Goal: Information Seeking & Learning: Check status

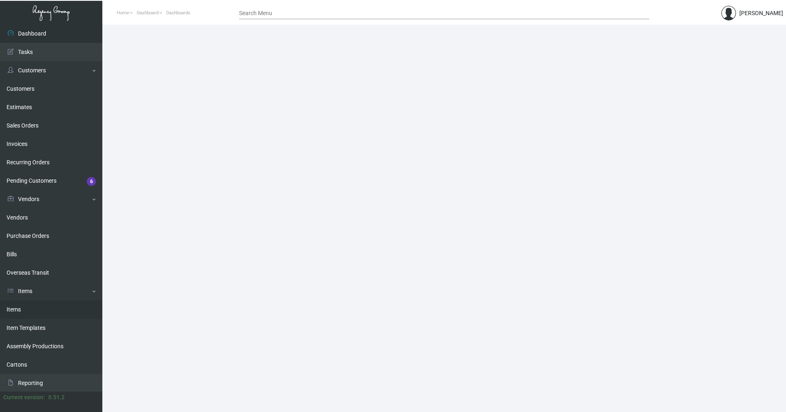
click at [20, 307] on link "Items" at bounding box center [51, 310] width 102 height 18
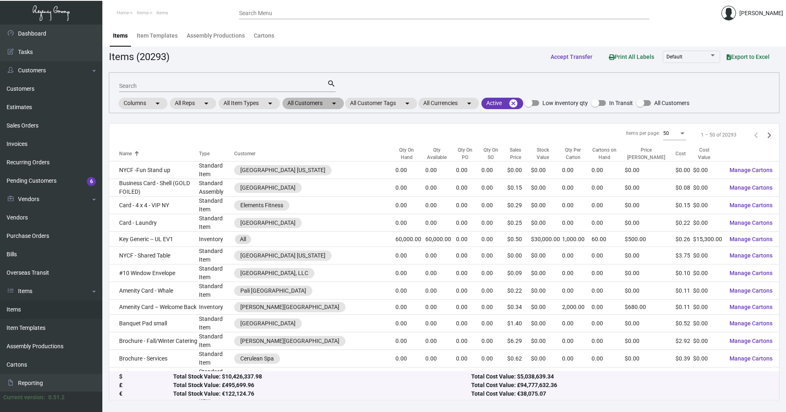
click at [330, 105] on mat-chip "All Customers arrow_drop_down" at bounding box center [312, 103] width 61 height 11
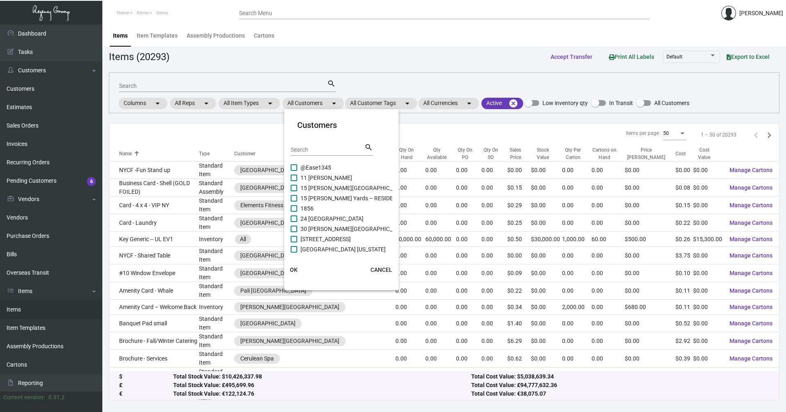
click at [320, 148] on input "Search" at bounding box center [327, 150] width 74 height 7
paste input "Manhattan at [GEOGRAPHIC_DATA] for their business cards"
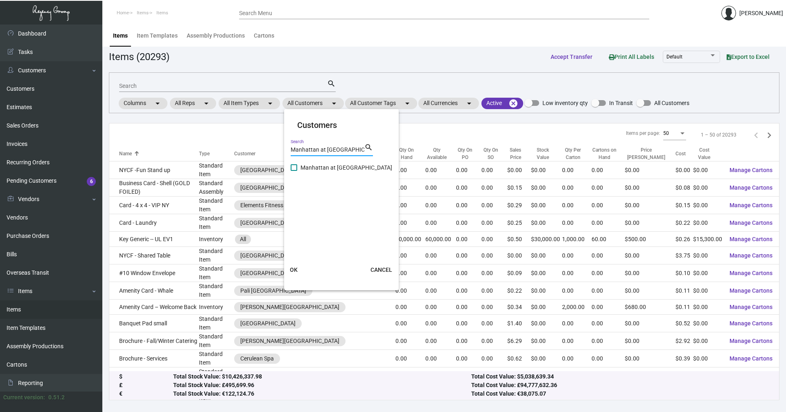
type input "Manhattan at [GEOGRAPHIC_DATA]"
click at [295, 167] on span at bounding box center [293, 167] width 7 height 7
click at [294, 171] on input "Manhattan at [GEOGRAPHIC_DATA]" at bounding box center [293, 171] width 0 height 0
checkbox input "true"
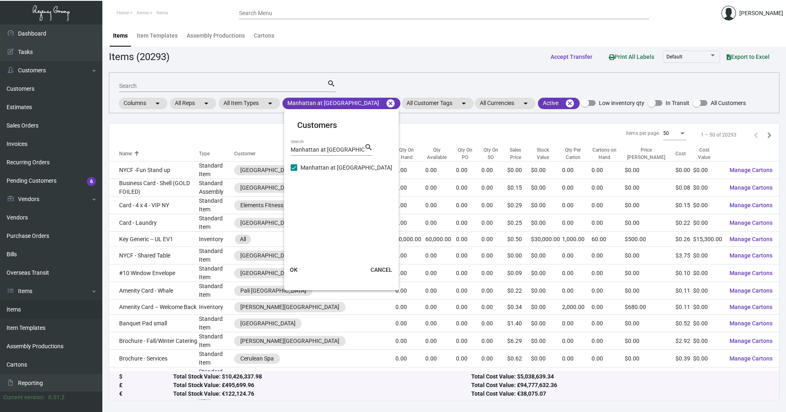
click at [291, 266] on button "OK" at bounding box center [294, 270] width 26 height 15
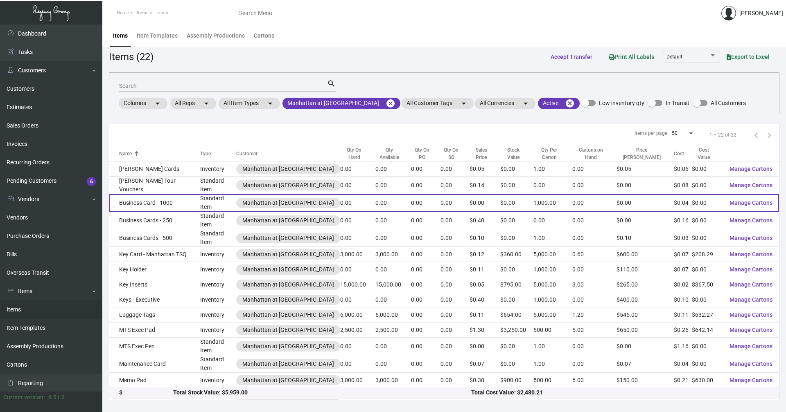
click at [162, 201] on td "Business Card - 1000" at bounding box center [154, 203] width 91 height 18
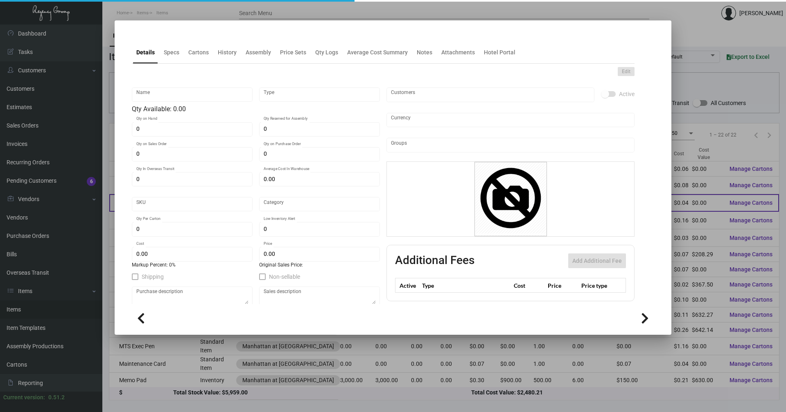
type input "Business Card - 1000"
type input "Standard Item"
type input "$ 0.00"
type input "Standard"
type input "1,000"
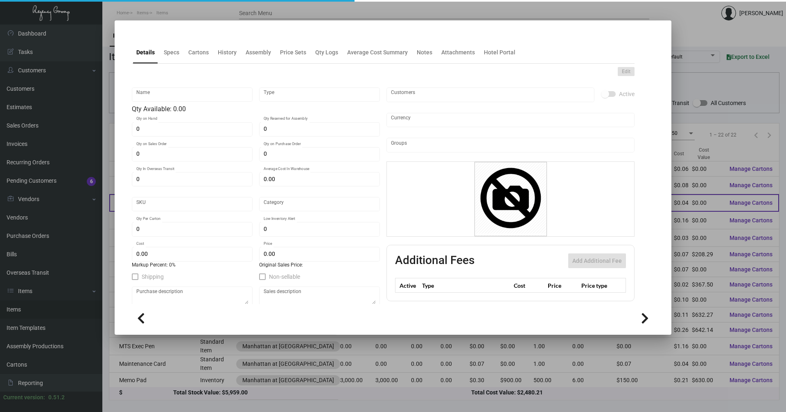
type input "$ 0.044"
type input "$ 0.00"
checkbox input "true"
type input "United States Dollar $"
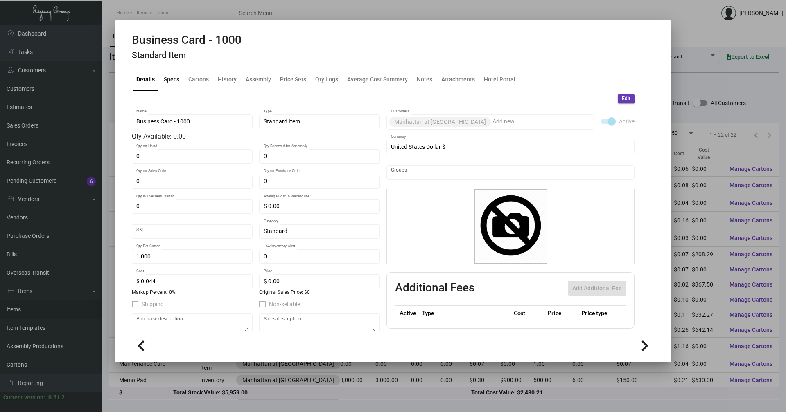
click at [168, 79] on div "Specs" at bounding box center [172, 79] width 16 height 9
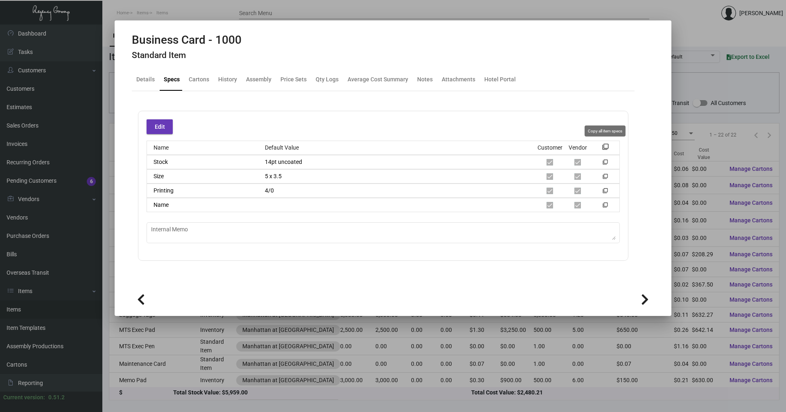
click at [605, 147] on mat-icon "filter_none" at bounding box center [605, 149] width 7 height 7
click at [684, 165] on div at bounding box center [393, 206] width 786 height 412
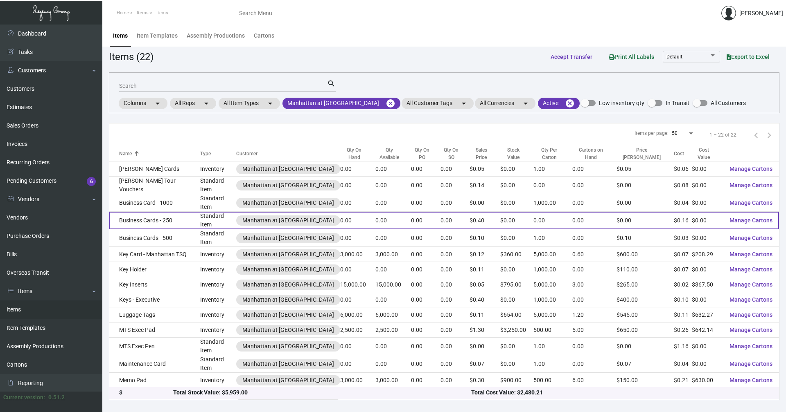
click at [148, 218] on td "Business Cards - 250" at bounding box center [154, 221] width 91 height 18
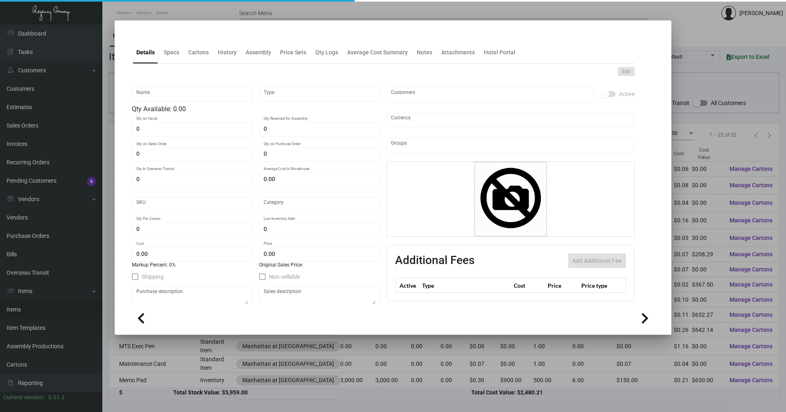
type input "Business Cards - 250"
type input "Standard Item"
type input "$ 0.00"
type input "741-Business Card-04"
type input "Standard"
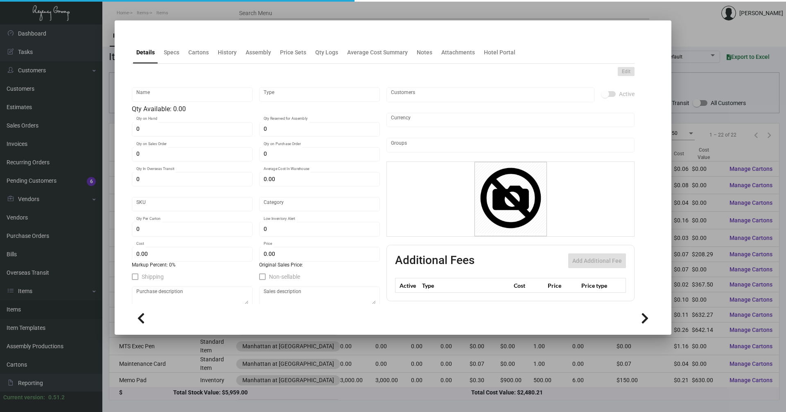
type input "$ 0.15736"
type input "$ 0.40"
checkbox input "true"
type input "United States Dollar $"
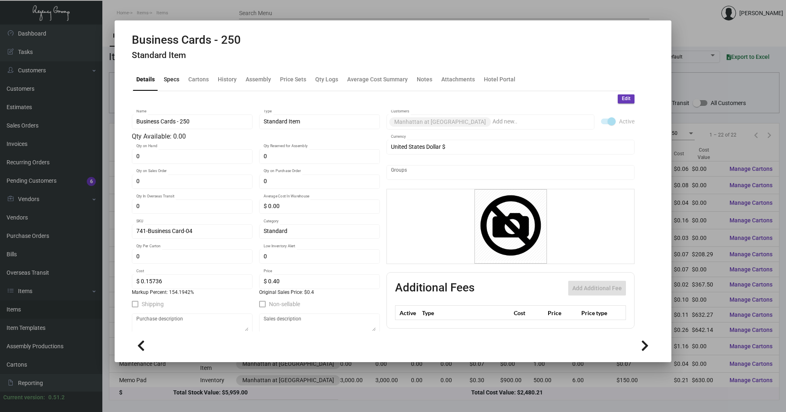
click at [176, 82] on div "Specs" at bounding box center [172, 79] width 16 height 9
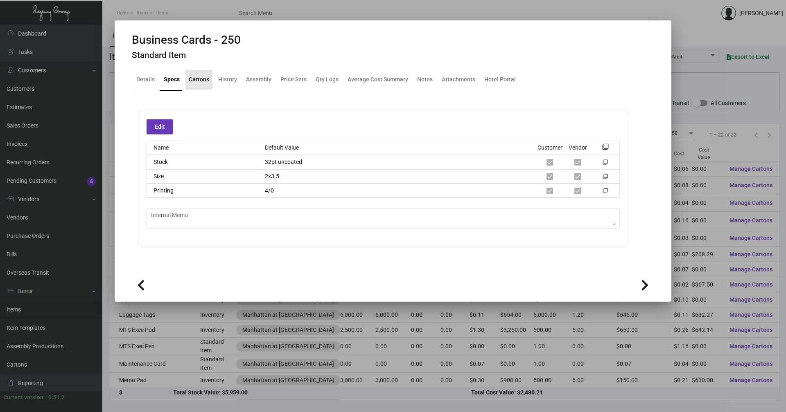
click at [204, 81] on div "Cartons" at bounding box center [199, 79] width 20 height 9
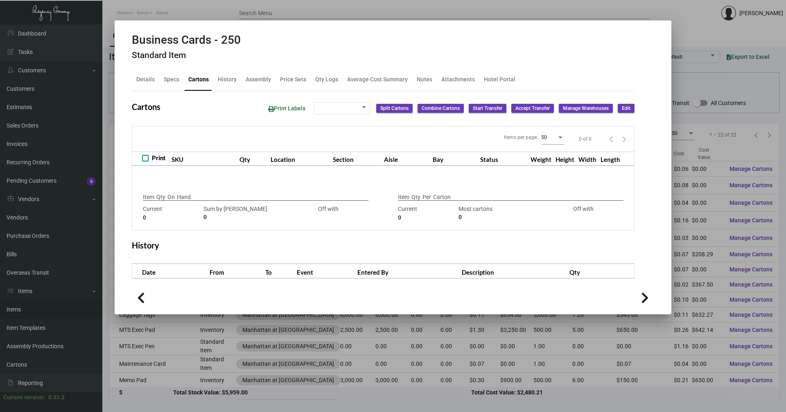
checkbox input "true"
type input "0"
click at [228, 82] on div "History" at bounding box center [227, 79] width 19 height 9
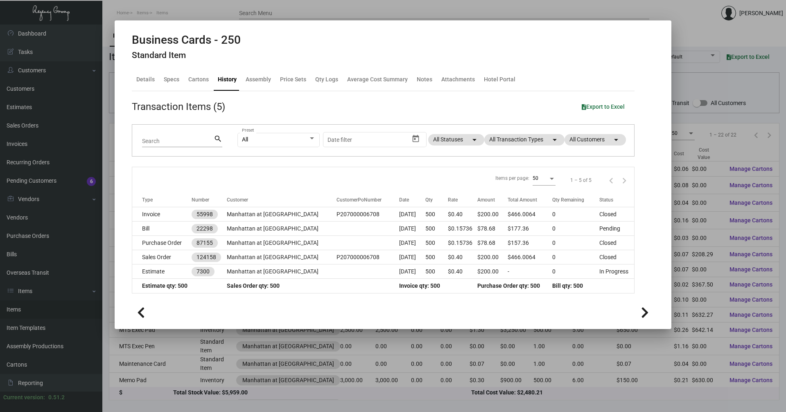
click at [699, 69] on div at bounding box center [393, 206] width 786 height 412
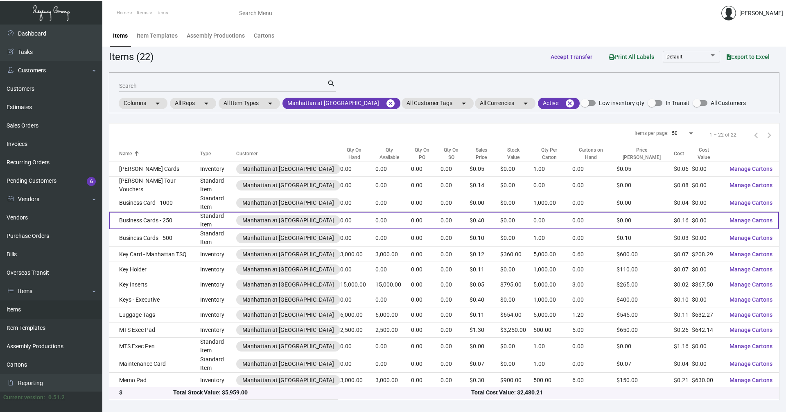
click at [160, 216] on td "Business Cards - 250" at bounding box center [154, 221] width 91 height 18
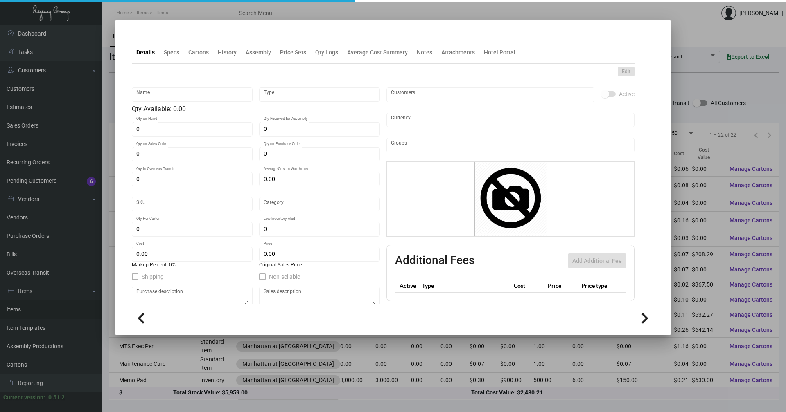
type input "Business Cards - 250"
type input "Standard Item"
type input "$ 0.00"
type input "741-Business Card-04"
type input "Standard"
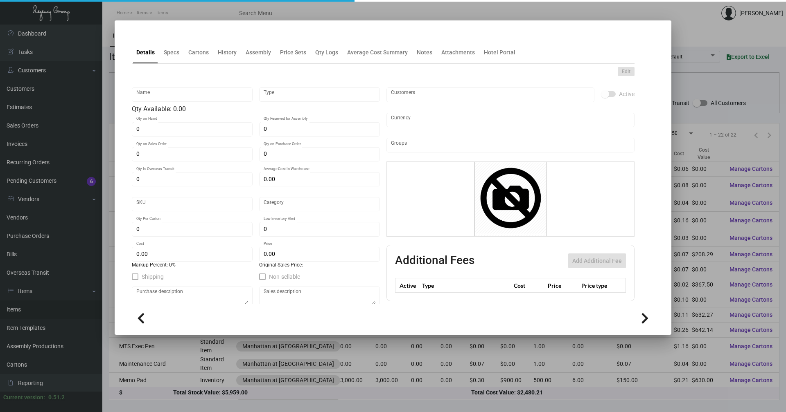
type input "$ 0.15736"
type input "$ 0.40"
checkbox input "true"
type input "United States Dollar $"
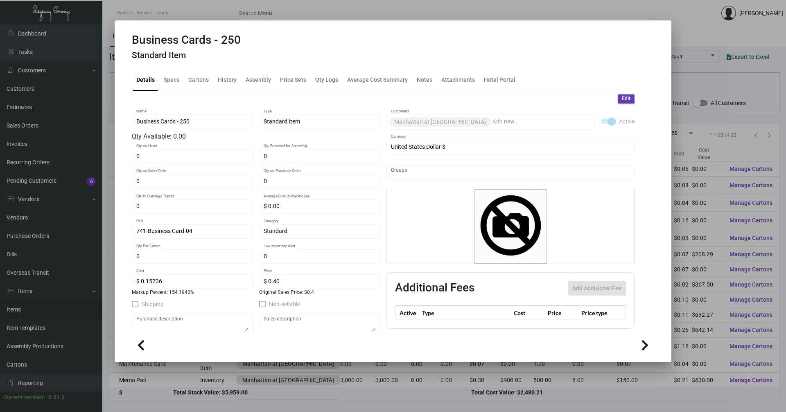
click at [187, 37] on h2 "Business Cards - 250" at bounding box center [186, 40] width 109 height 14
copy h2 "Business Cards - 250"
click at [176, 80] on div "Specs" at bounding box center [172, 79] width 16 height 9
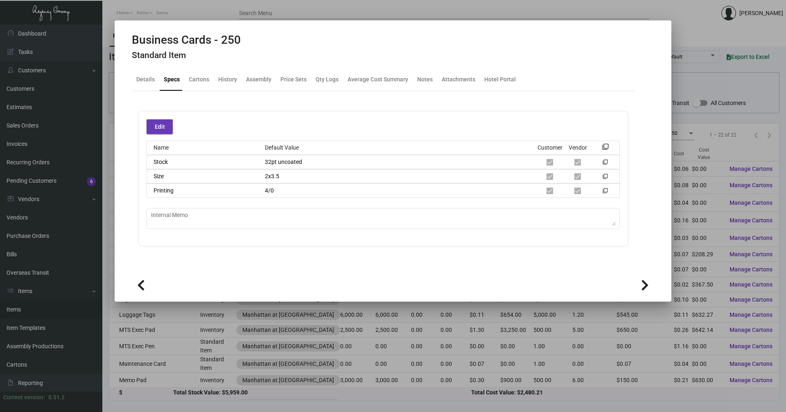
click at [211, 42] on h2 "Business Cards - 250" at bounding box center [186, 40] width 109 height 14
click at [211, 41] on h2 "Business Cards - 250" at bounding box center [186, 40] width 109 height 14
copy h2 "Business Cards - 250"
click at [605, 146] on mat-icon "filter_none" at bounding box center [605, 149] width 7 height 7
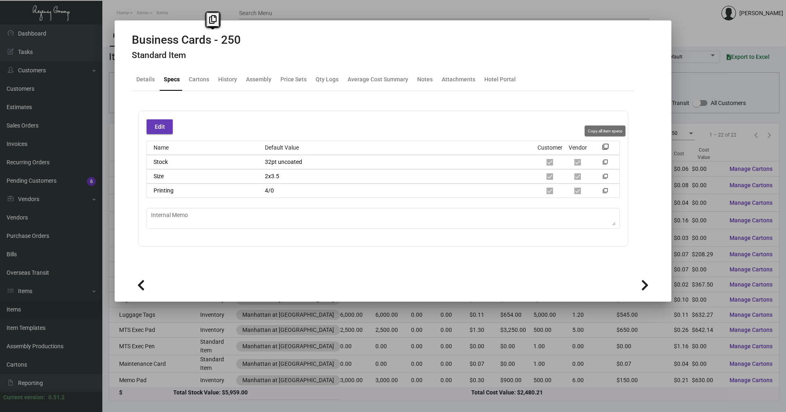
copy h2 "Business Cards - 250"
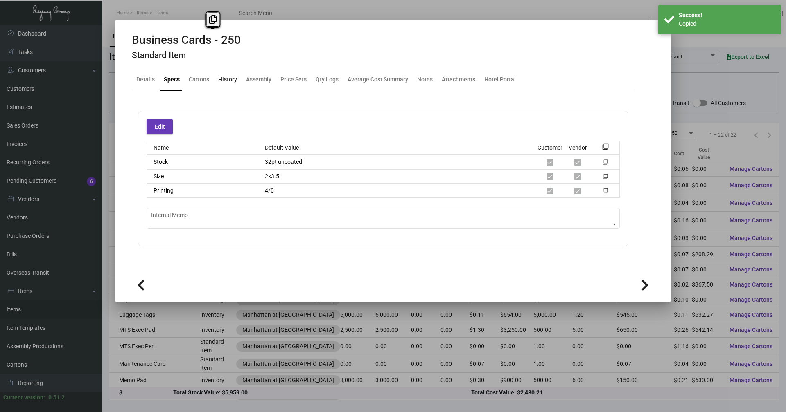
drag, startPoint x: 230, startPoint y: 79, endPoint x: 247, endPoint y: 82, distance: 17.5
click at [230, 79] on div "History" at bounding box center [227, 79] width 19 height 9
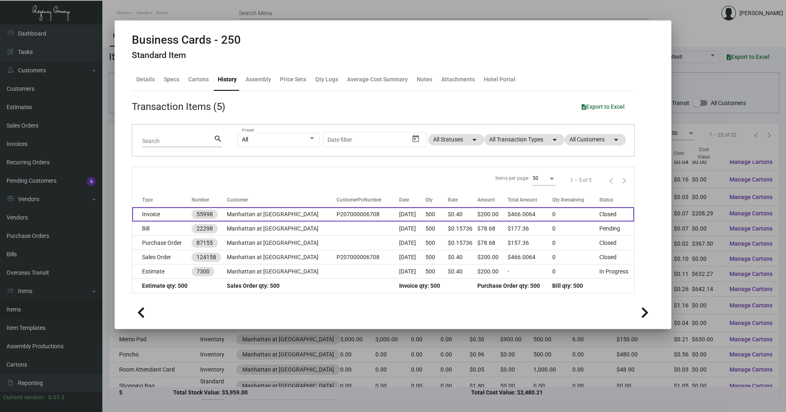
scroll to position [82, 0]
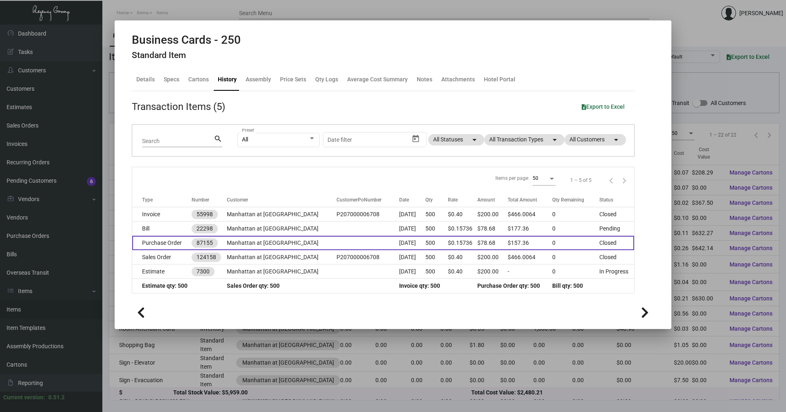
click at [160, 240] on td "Purchase Order" at bounding box center [161, 243] width 59 height 14
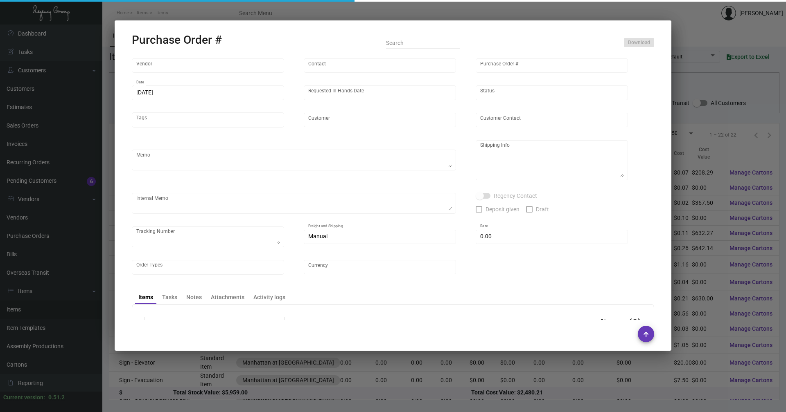
type input "4 Over"
type input "87155"
type input "[DATE]"
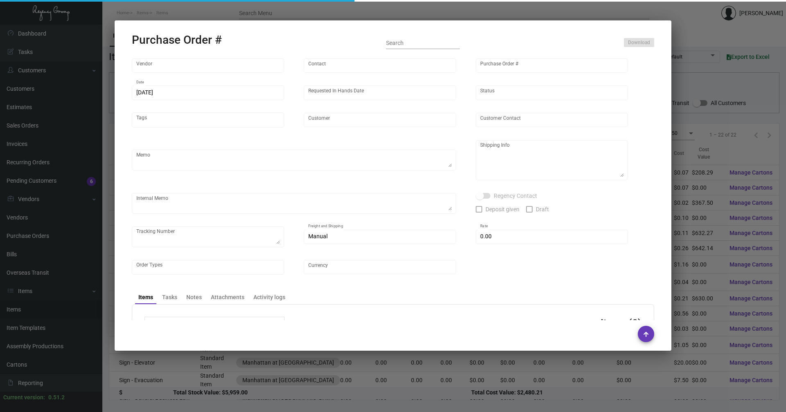
type input "Manhattan at [GEOGRAPHIC_DATA]"
type input "[PERSON_NAME]"
type textarea "Manhattan at [GEOGRAPHIC_DATA][PERSON_NAME] [STREET_ADDRESS][US_STATE]"
type textarea "B1762105004 $39.34/lot plus $10 Shipping"
type input "$ 0.00"
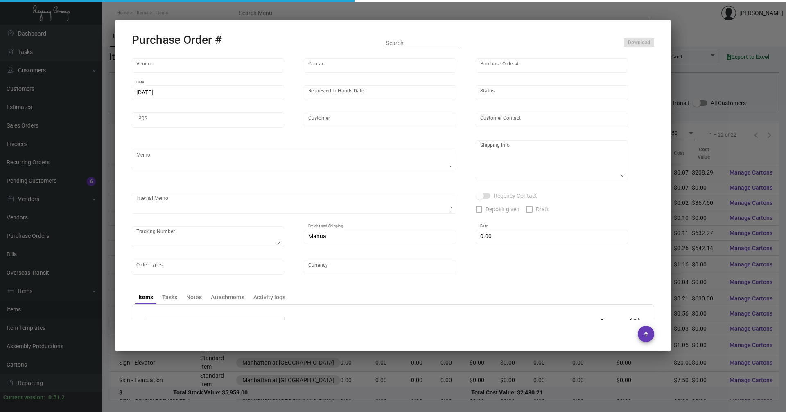
type input "United States Dollar $"
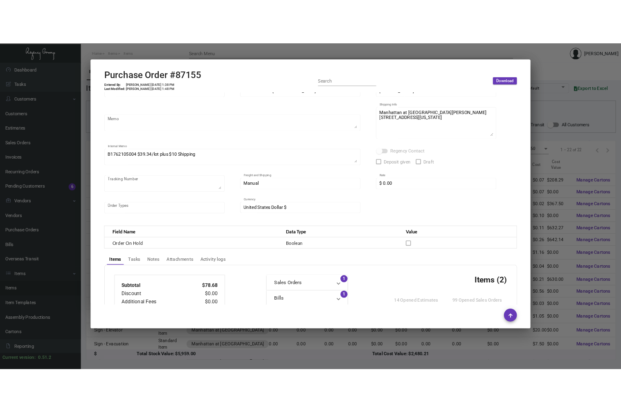
scroll to position [0, 0]
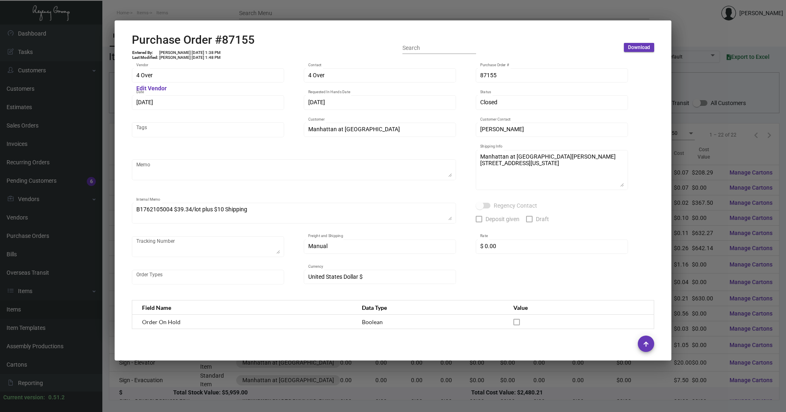
click at [640, 51] on span "Download" at bounding box center [639, 47] width 22 height 7
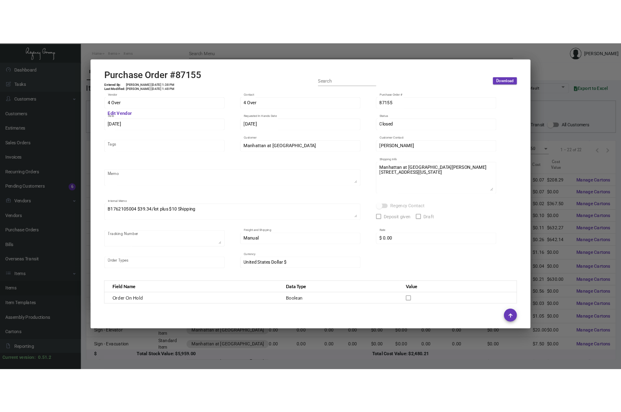
scroll to position [92, 0]
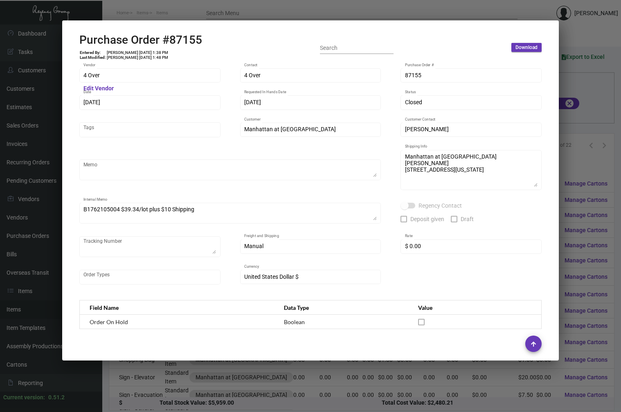
click at [585, 44] on div at bounding box center [310, 206] width 621 height 412
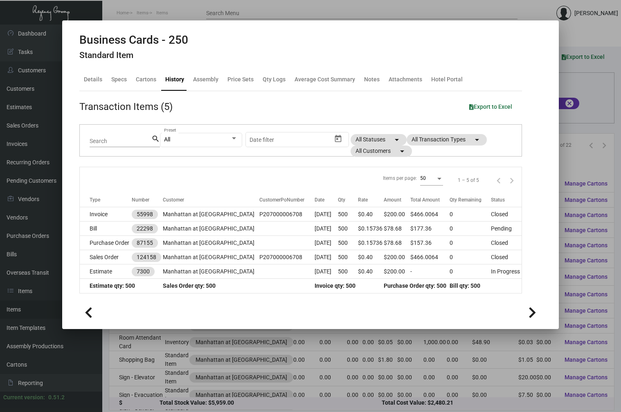
click at [591, 127] on div at bounding box center [310, 206] width 621 height 412
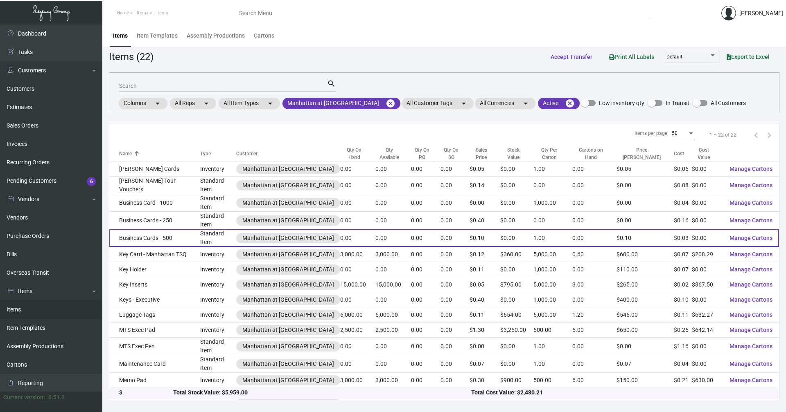
click at [160, 230] on td "Business Cards - 500" at bounding box center [154, 239] width 91 height 18
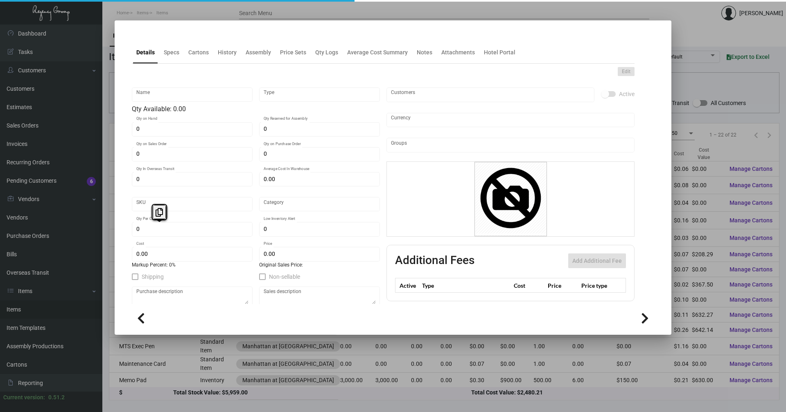
type input "Business Cards - 500"
type input "Standard Item"
type input "$ 0.00"
type input "741-Business Card-04"
type input "Standard"
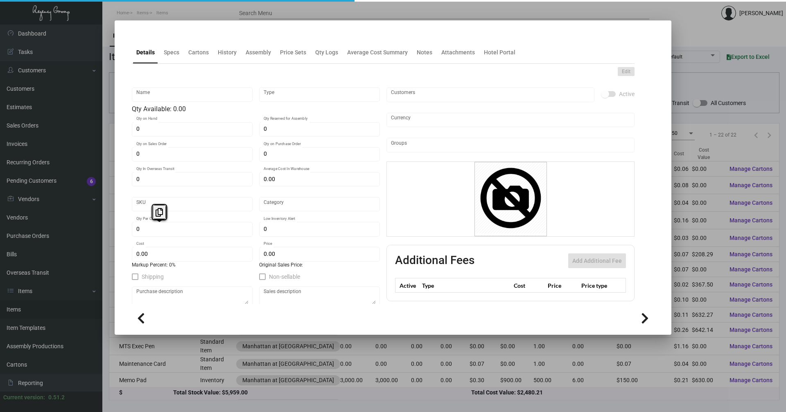
type input "1"
type input "$ 0.02506"
type input "$ 0.10"
checkbox input "true"
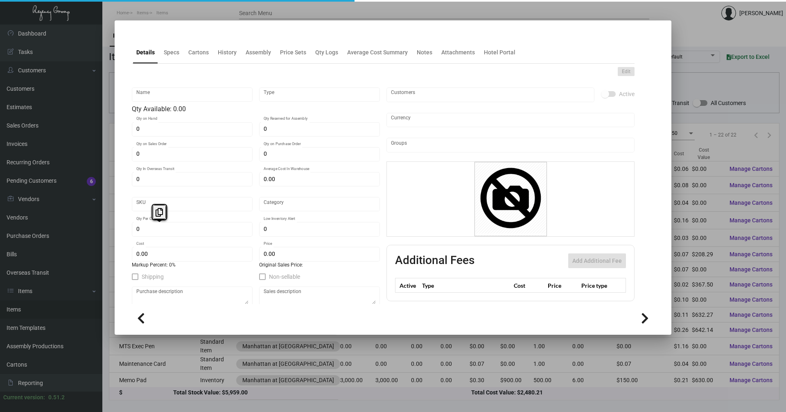
type input "United States Dollar $"
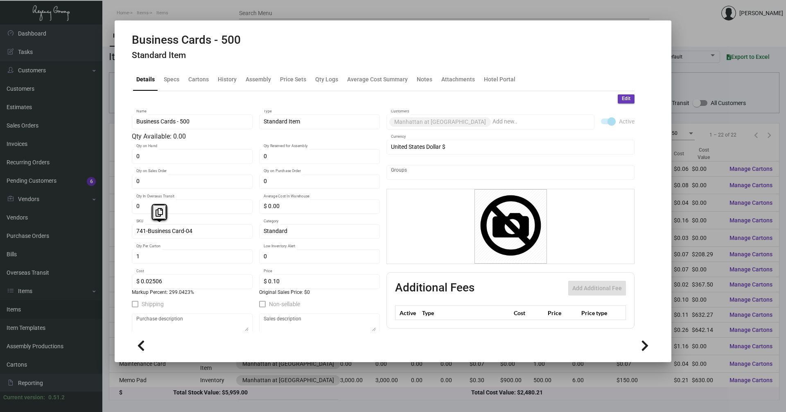
click at [234, 39] on h2 "Business Cards - 500" at bounding box center [186, 40] width 109 height 14
drag, startPoint x: 234, startPoint y: 39, endPoint x: 176, endPoint y: 80, distance: 71.1
click at [176, 80] on div "Specs" at bounding box center [172, 79] width 16 height 9
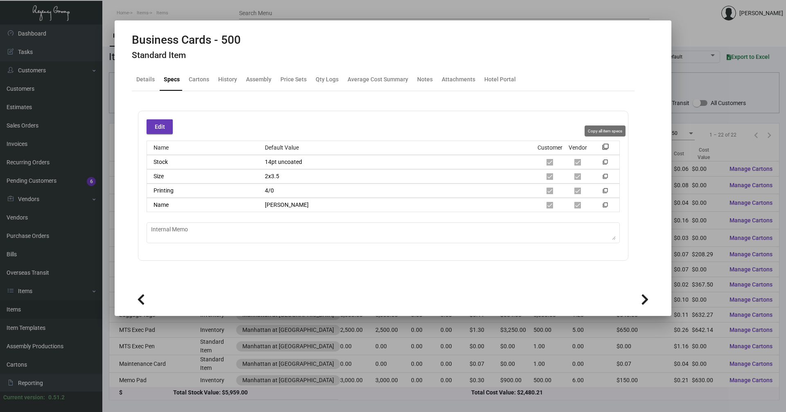
click at [605, 147] on mat-icon "filter_none" at bounding box center [605, 149] width 7 height 7
click at [227, 79] on div "History" at bounding box center [227, 79] width 19 height 9
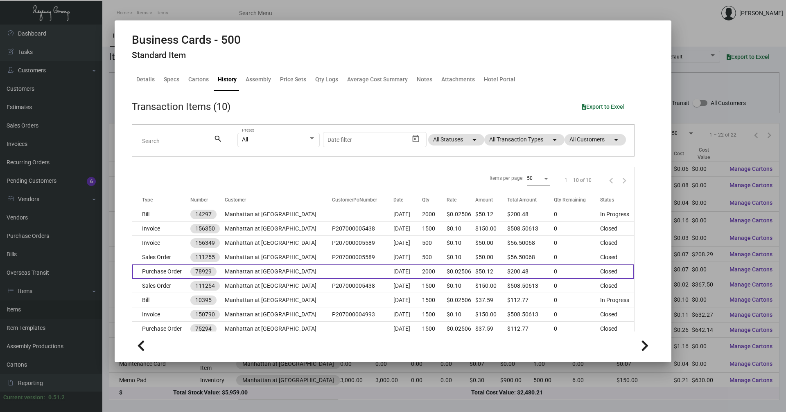
click at [175, 273] on td "Purchase Order" at bounding box center [161, 272] width 58 height 14
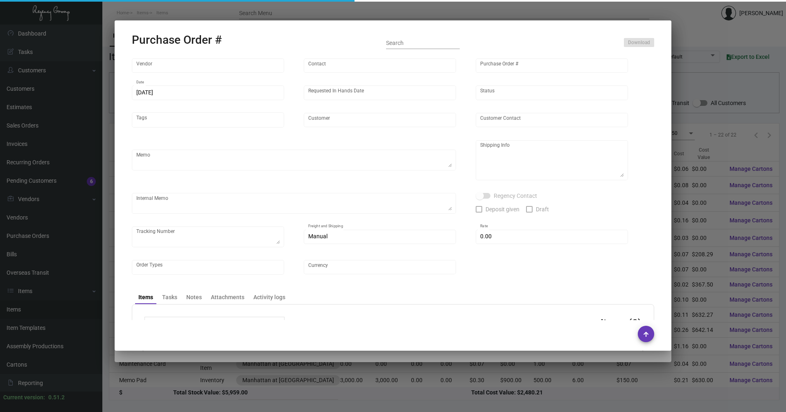
type input "4 Over"
type input "78929"
type input "[DATE]"
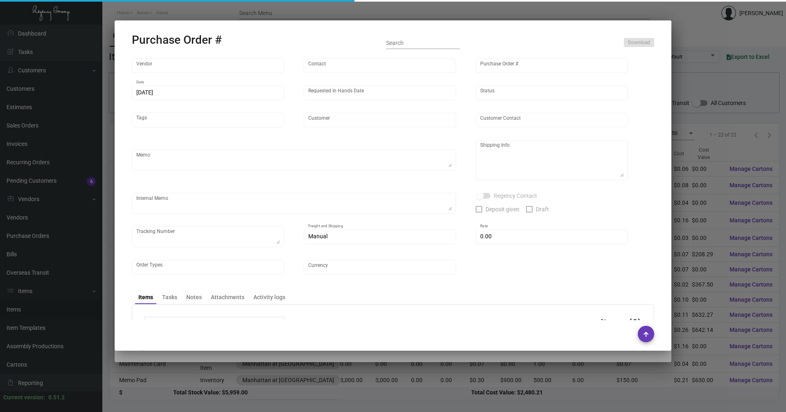
type input "Manhattan at [GEOGRAPHIC_DATA]"
type input "Afi Lovi"
type textarea "Order id- B0457124359"
type textarea "Manhattan at [GEOGRAPHIC_DATA] [STREET_ADDRESS][US_STATE]"
type input "$ 0.00"
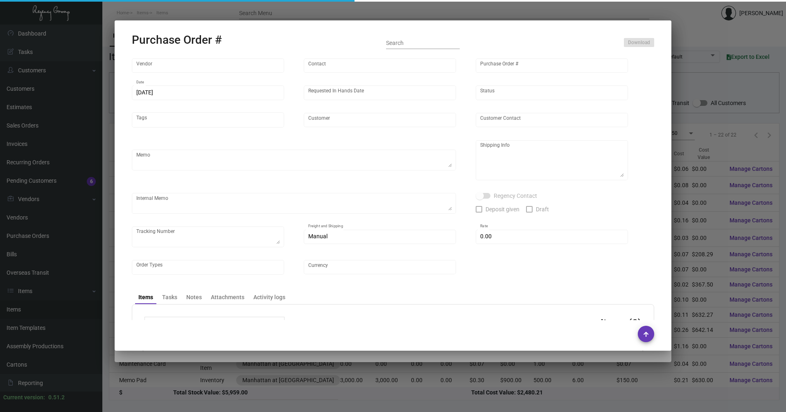
type input "United States Dollar $"
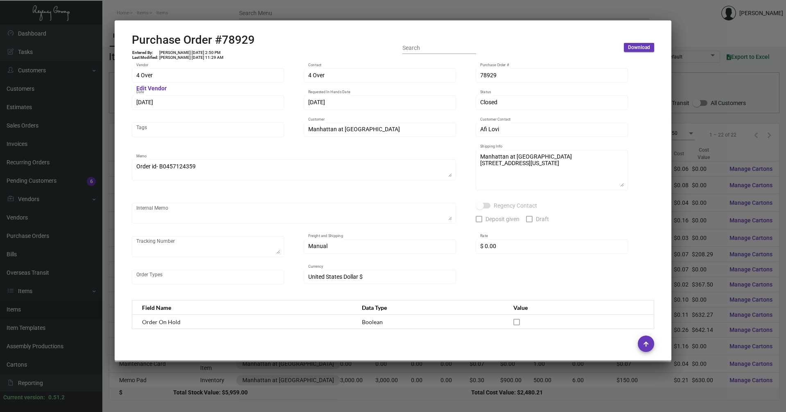
click at [691, 161] on div at bounding box center [393, 206] width 786 height 412
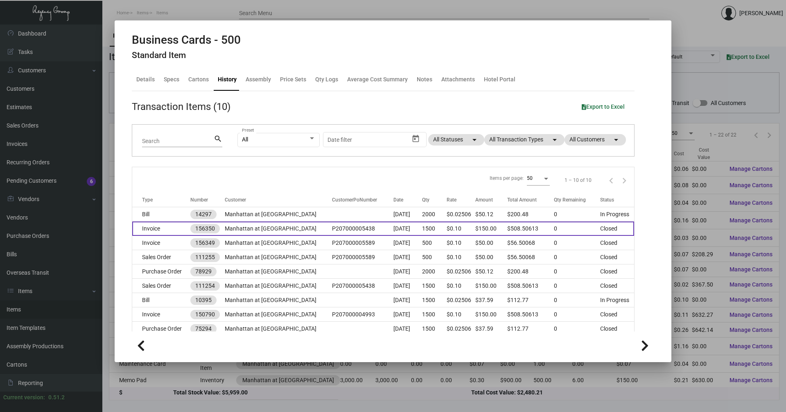
click at [146, 230] on td "Invoice" at bounding box center [161, 229] width 58 height 14
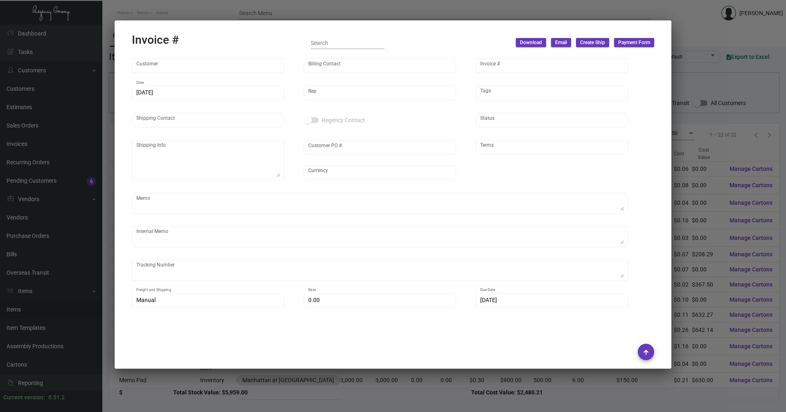
type input "Manhattan at [GEOGRAPHIC_DATA]"
type input "[PERSON_NAME]"
type input "156350"
type input "[DATE]"
type input "[PERSON_NAME]"
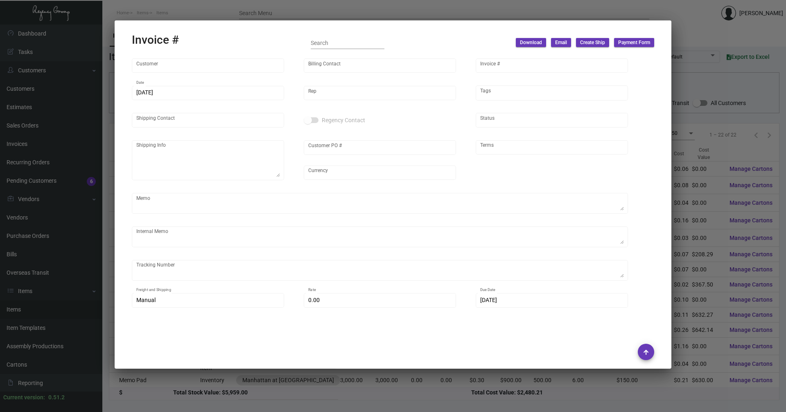
type input "Afi Lovi"
type textarea "Manhattan at [GEOGRAPHIC_DATA] [STREET_ADDRESS][US_STATE]"
type input "P207000005438"
type input "United States Dollar $"
type input "Net 30"
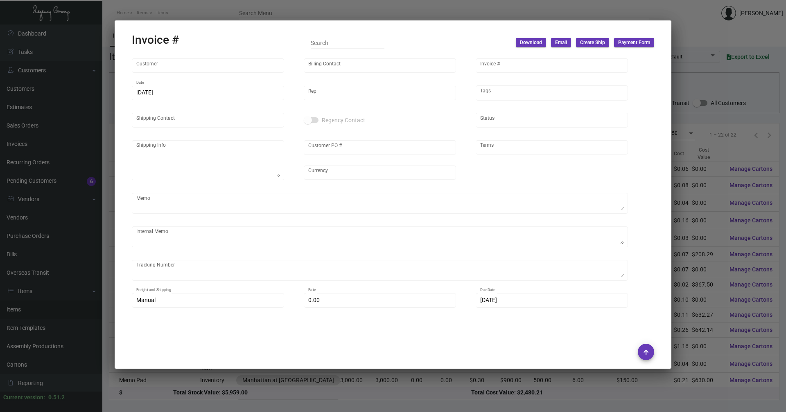
type input "7.00000 %"
type input "[DATE]"
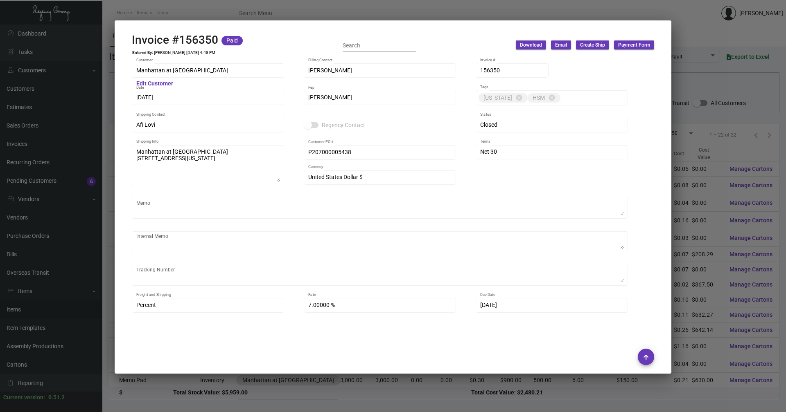
click at [536, 42] on span "Download" at bounding box center [531, 45] width 22 height 7
click at [592, 63] on button "With Description" at bounding box center [596, 63] width 63 height 20
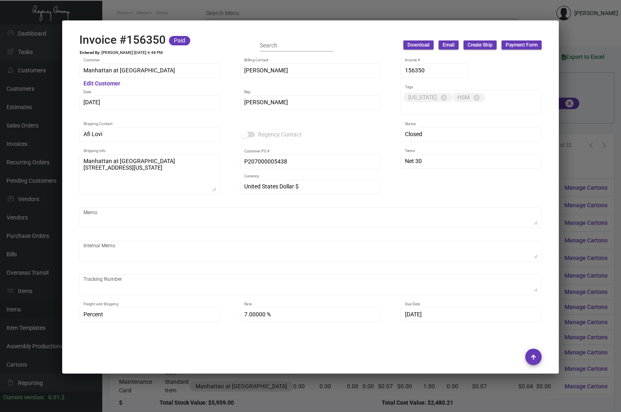
click at [515, 344] on div at bounding box center [310, 357] width 462 height 28
click at [591, 204] on div at bounding box center [310, 206] width 621 height 412
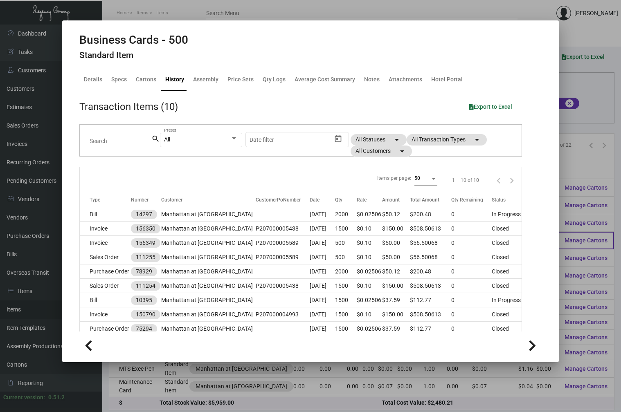
drag, startPoint x: 577, startPoint y: 234, endPoint x: 524, endPoint y: 232, distance: 52.8
click at [577, 233] on div at bounding box center [310, 206] width 621 height 412
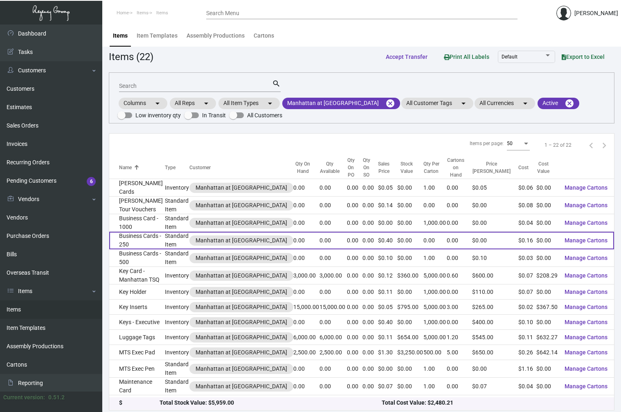
click at [139, 240] on td "Business Cards - 250" at bounding box center [137, 241] width 56 height 18
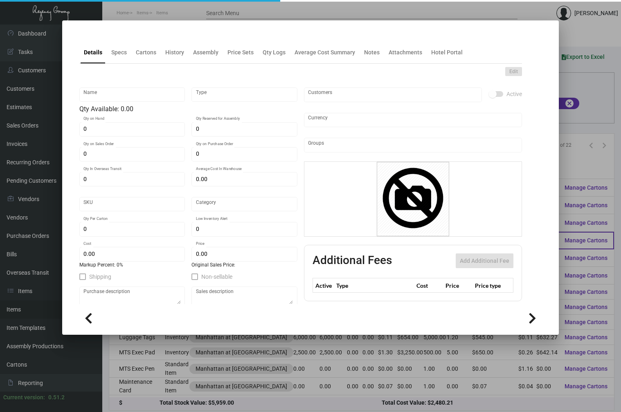
type input "Business Cards - 250"
type input "Standard Item"
type input "$ 0.00"
type input "741-Business Card-04"
type input "Standard"
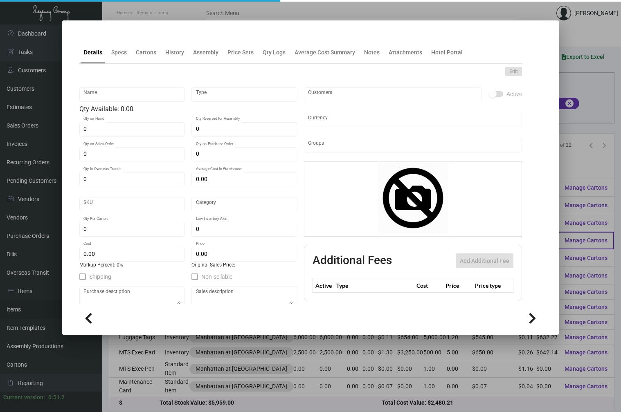
type input "$ 0.15736"
type input "$ 0.40"
checkbox input "true"
type input "United States Dollar $"
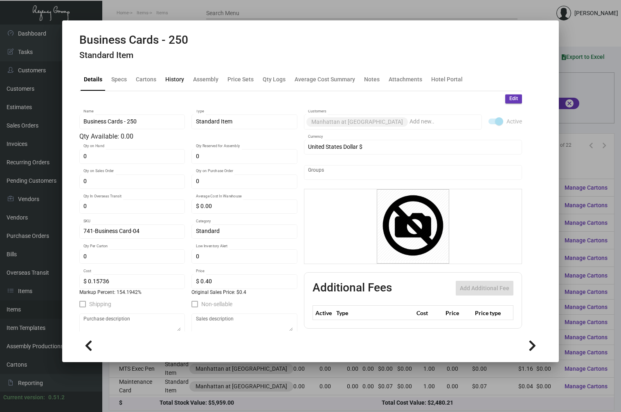
click at [167, 77] on div "History" at bounding box center [174, 79] width 19 height 9
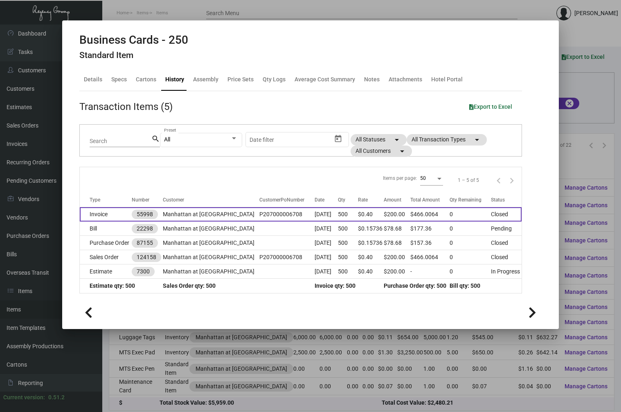
click at [106, 213] on td "Invoice" at bounding box center [106, 214] width 52 height 14
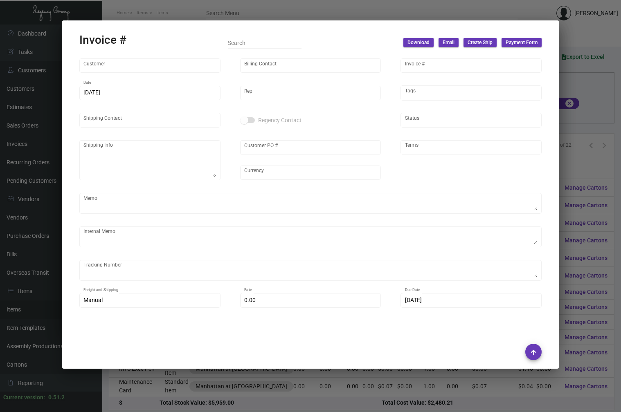
type input "Manhattan at [GEOGRAPHIC_DATA]"
type input "[PERSON_NAME]"
type input "55998"
type input "[DATE]"
type input "[PERSON_NAME]"
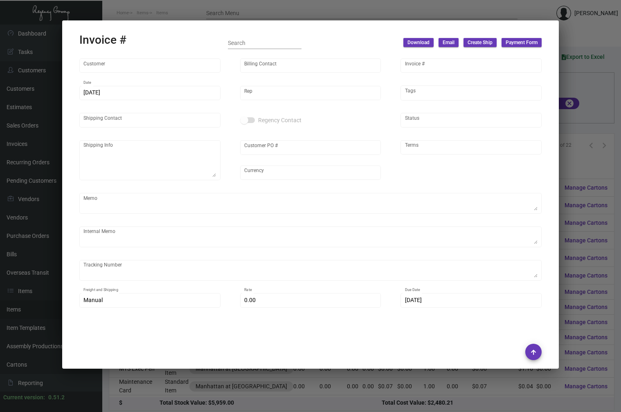
type input "[PERSON_NAME]"
type textarea "Manhattan at [GEOGRAPHIC_DATA][PERSON_NAME] [STREET_ADDRESS][US_STATE]"
type input "P207000006708"
type input "United States Dollar $"
type input "Net 30"
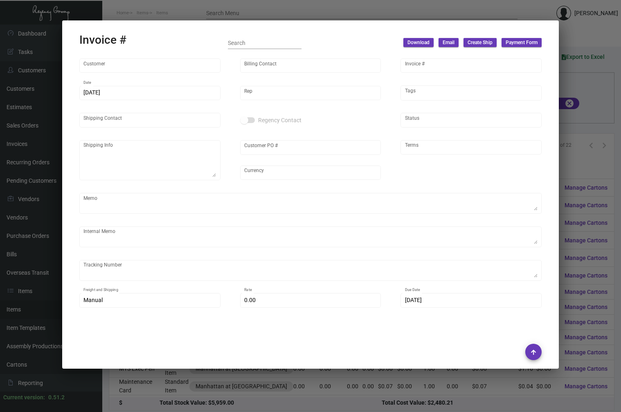
type textarea "Delivered [DATE] Desean"
type input "7.00000 %"
type input "[DATE]"
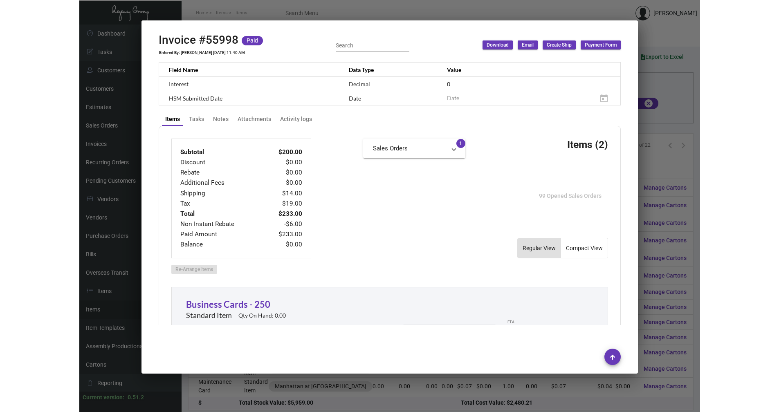
scroll to position [205, 0]
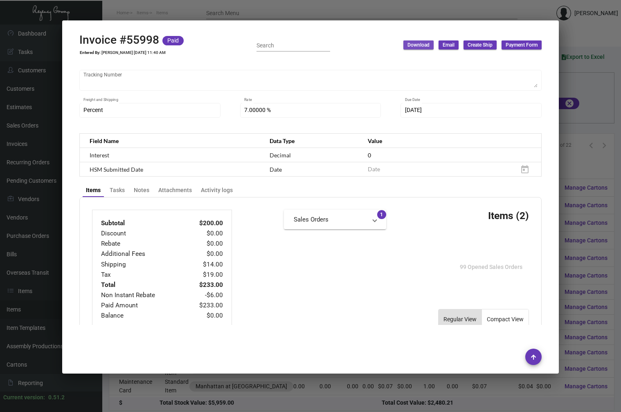
click at [419, 44] on span "Download" at bounding box center [419, 45] width 22 height 7
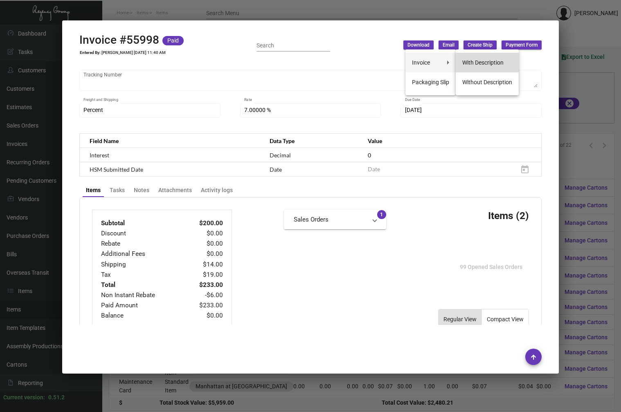
click at [485, 64] on button "With Description" at bounding box center [487, 63] width 63 height 20
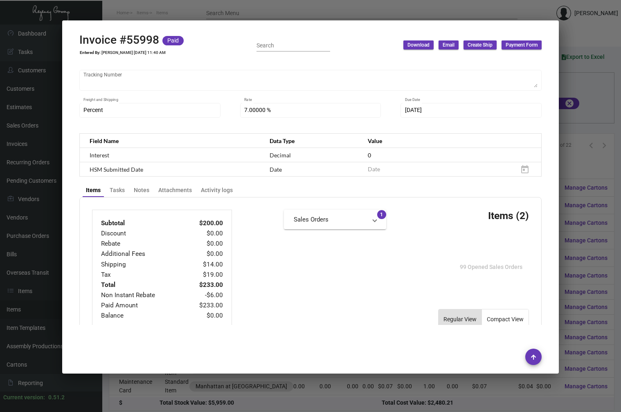
drag, startPoint x: 380, startPoint y: 393, endPoint x: 374, endPoint y: 396, distance: 6.4
click at [380, 393] on div at bounding box center [310, 206] width 621 height 412
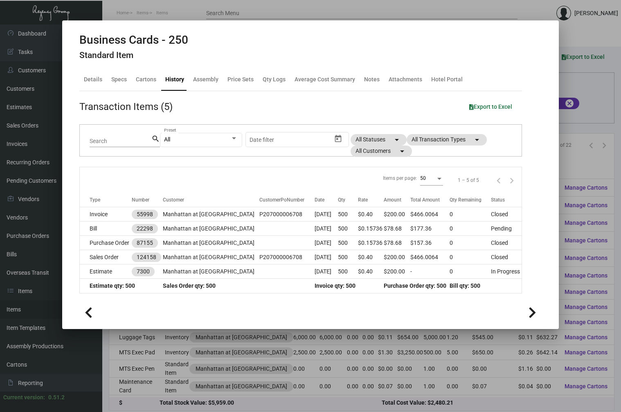
click at [166, 351] on div at bounding box center [310, 206] width 621 height 412
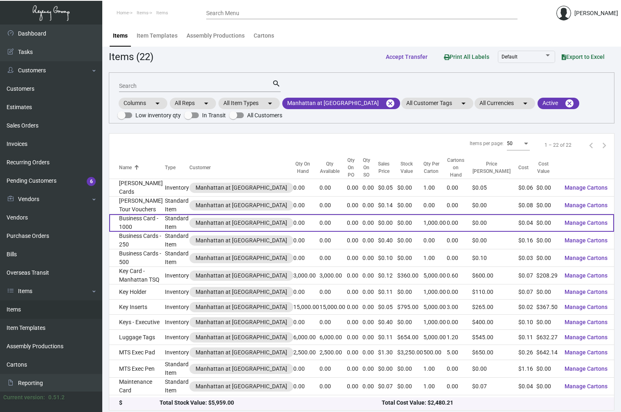
click at [141, 221] on td "Business Card - 1000" at bounding box center [137, 223] width 56 height 18
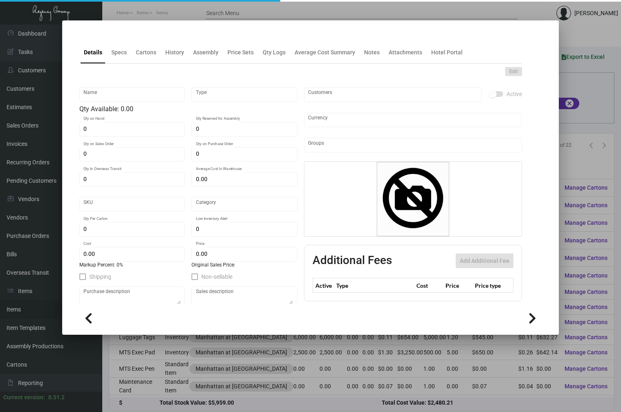
type input "Business Card - 1000"
type input "Standard Item"
type input "$ 0.00"
type input "Standard"
type input "1,000"
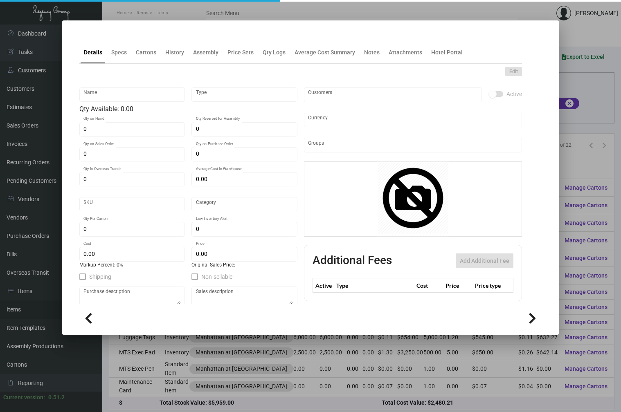
type input "$ 0.044"
type input "$ 0.00"
checkbox input "true"
type input "United States Dollar $"
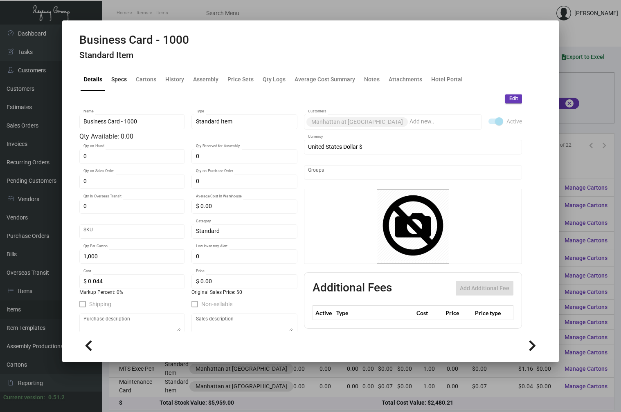
click at [108, 74] on div "Specs" at bounding box center [119, 80] width 22 height 20
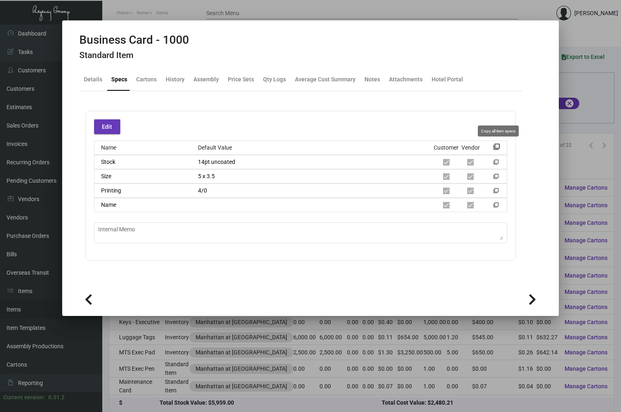
click at [500, 146] on mat-icon "filter_none" at bounding box center [496, 149] width 7 height 7
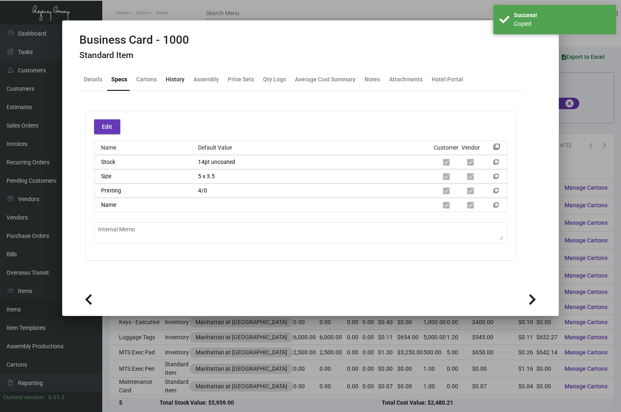
click at [169, 81] on div "History" at bounding box center [175, 79] width 19 height 9
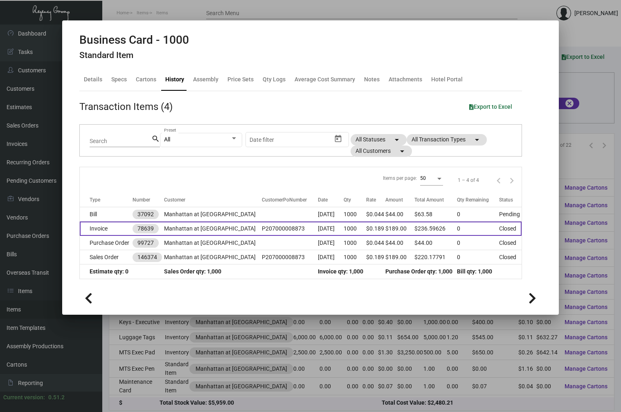
click at [92, 228] on td "Invoice" at bounding box center [106, 229] width 53 height 14
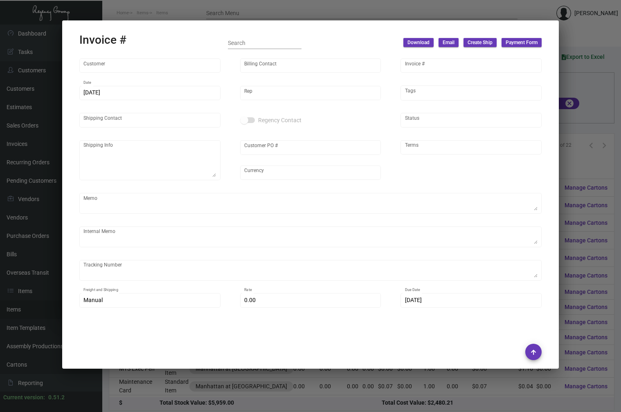
type input "Manhattan at [GEOGRAPHIC_DATA]"
type input "[PERSON_NAME]"
type input "78639"
type input "[DATE]"
type input "[PERSON_NAME]"
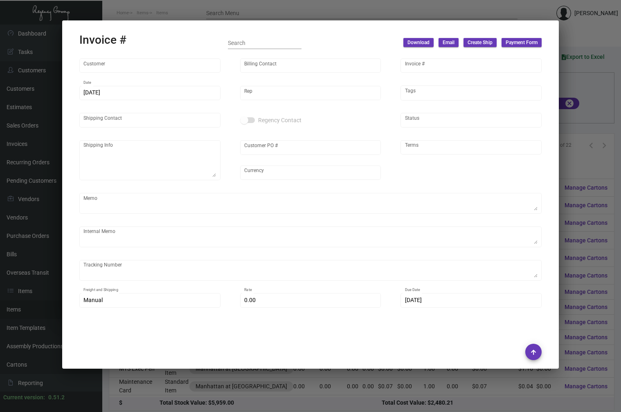
type input "Afi Lovi"
type textarea "Manhattan at [GEOGRAPHIC_DATA] - Afi Lovi [STREET_ADDRESS][US_STATE]"
type input "P207000008873"
type input "United States Dollar $"
type input "Net 30"
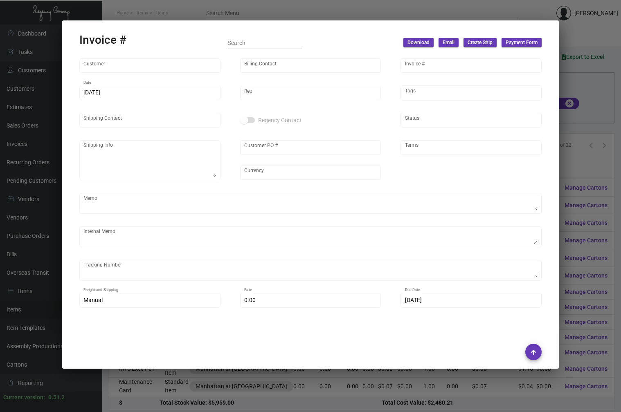
type input "$ 28.31"
type input "[DATE]"
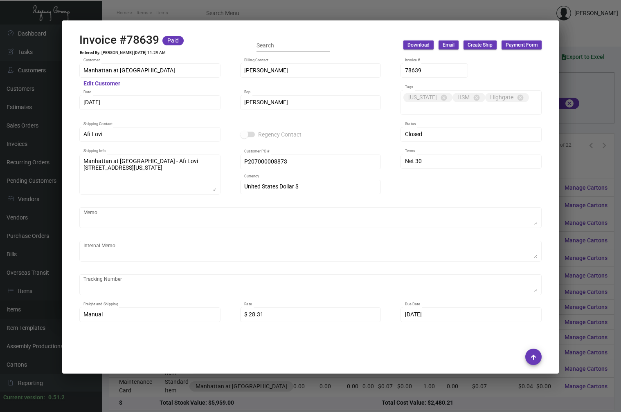
click at [424, 45] on span "Download" at bounding box center [419, 45] width 22 height 7
click at [484, 63] on button "With Description" at bounding box center [487, 63] width 63 height 20
